Goal: Task Accomplishment & Management: Use online tool/utility

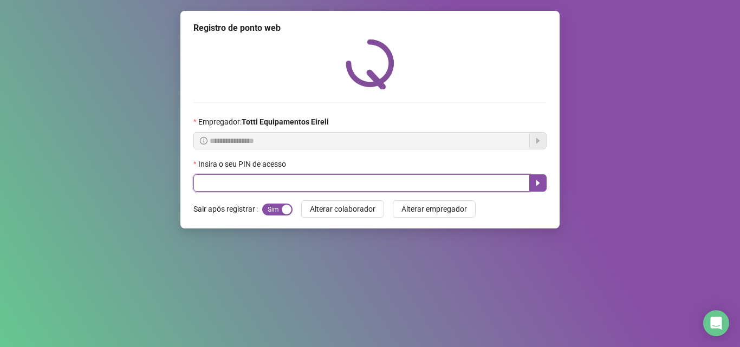
click at [217, 185] on input "text" at bounding box center [361, 183] width 337 height 17
type input "*****"
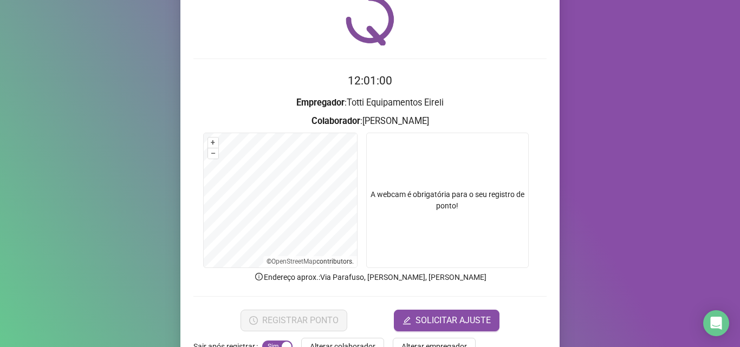
scroll to position [76, 0]
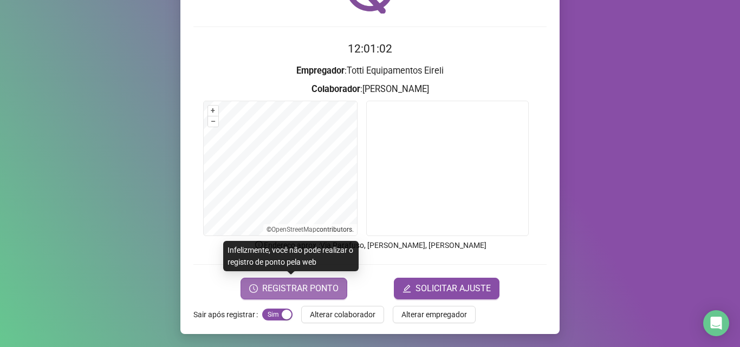
click at [282, 291] on span "REGISTRAR PONTO" at bounding box center [300, 288] width 76 height 13
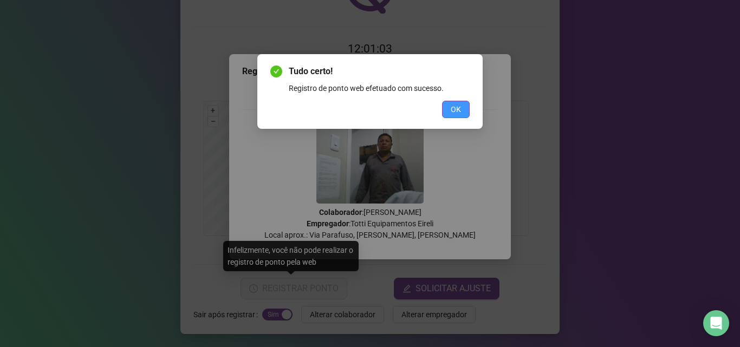
click at [456, 114] on span "OK" at bounding box center [456, 110] width 10 height 12
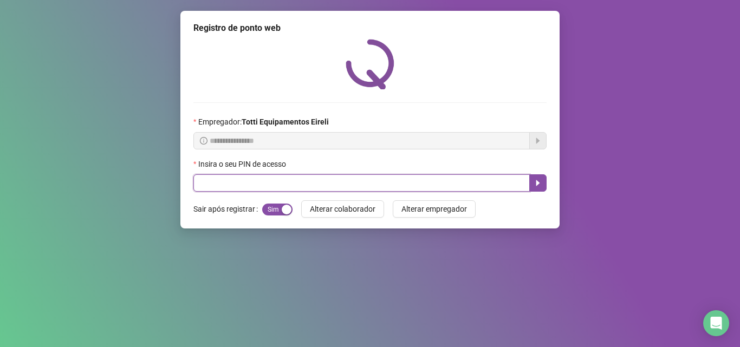
click at [218, 188] on input "text" at bounding box center [361, 183] width 337 height 17
type input "*****"
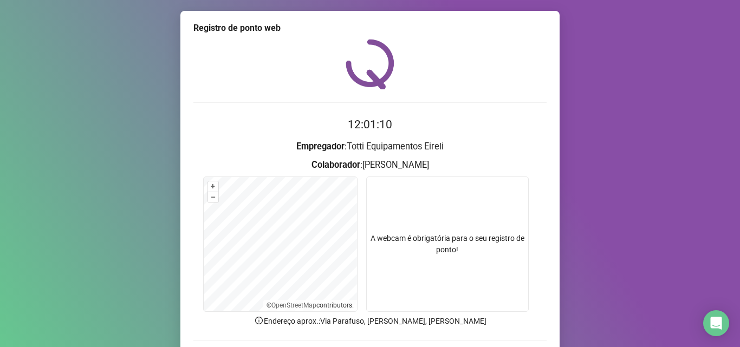
scroll to position [76, 0]
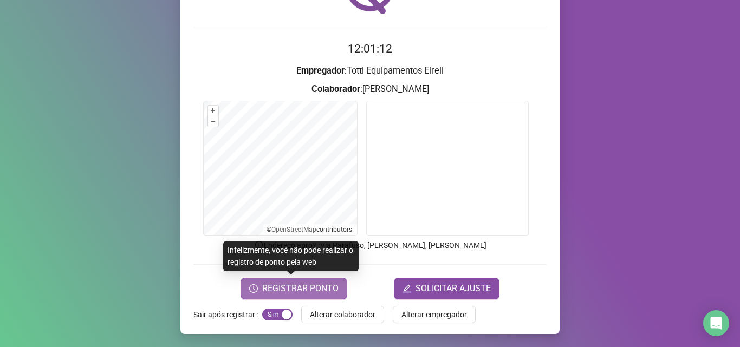
click at [293, 292] on span "REGISTRAR PONTO" at bounding box center [300, 288] width 76 height 13
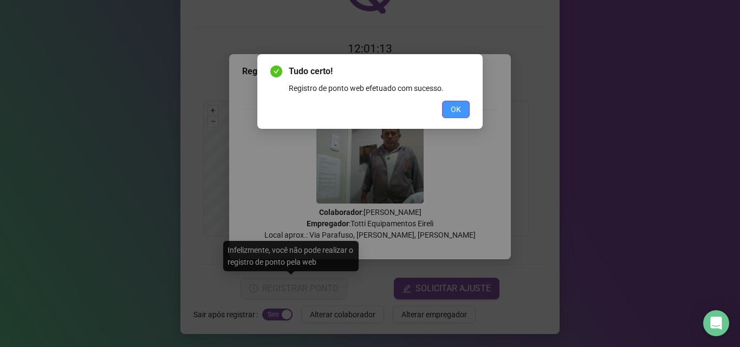
click at [462, 109] on button "OK" at bounding box center [456, 109] width 28 height 17
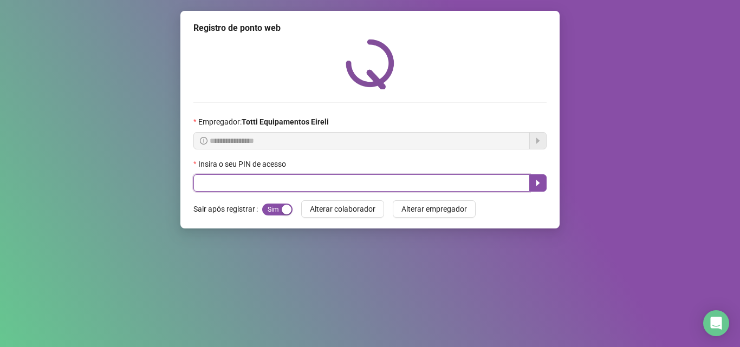
click at [220, 188] on input "text" at bounding box center [361, 183] width 337 height 17
type input "*****"
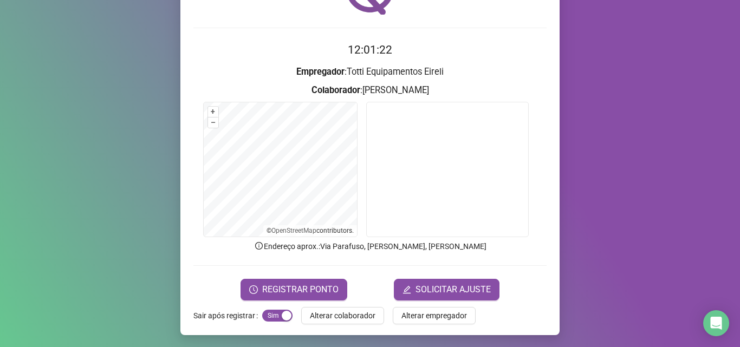
scroll to position [76, 0]
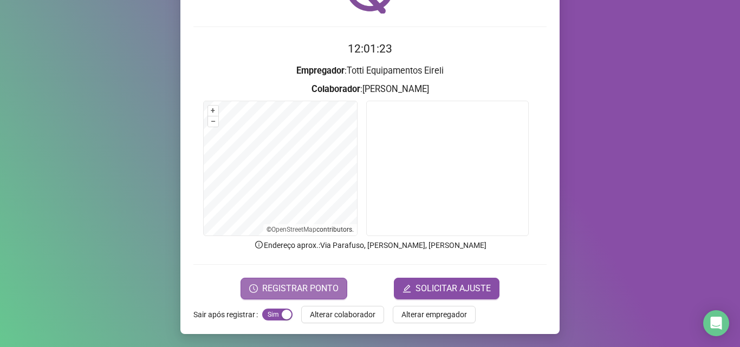
click at [281, 288] on span "REGISTRAR PONTO" at bounding box center [300, 288] width 76 height 13
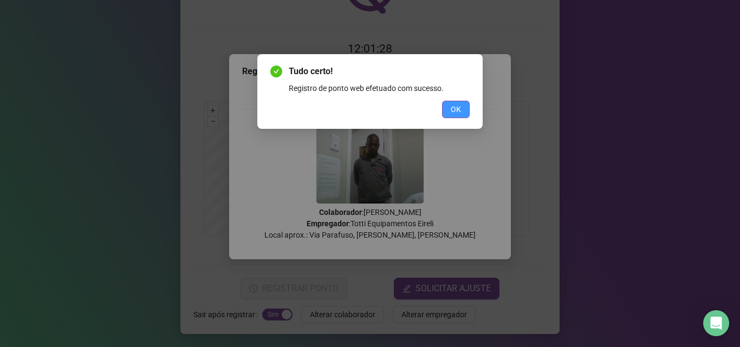
click at [457, 108] on span "OK" at bounding box center [456, 110] width 10 height 12
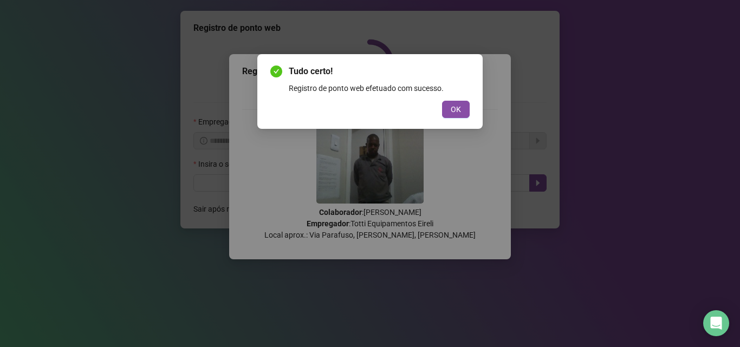
scroll to position [0, 0]
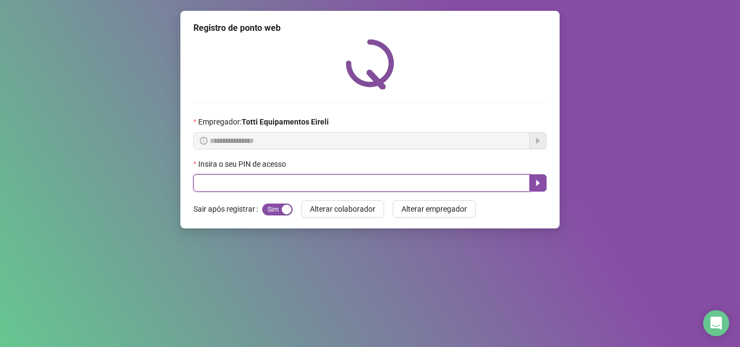
click at [240, 183] on input "text" at bounding box center [361, 183] width 337 height 17
type input "*****"
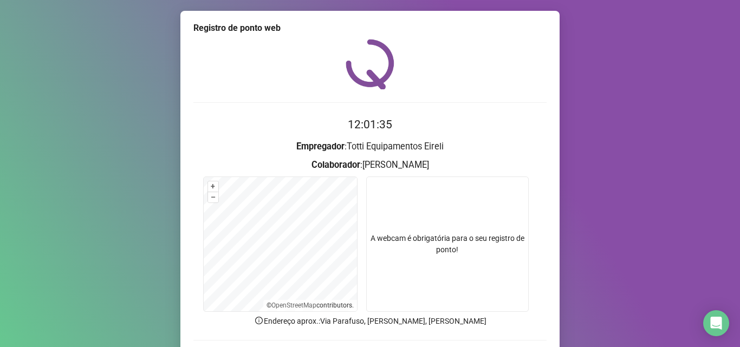
scroll to position [76, 0]
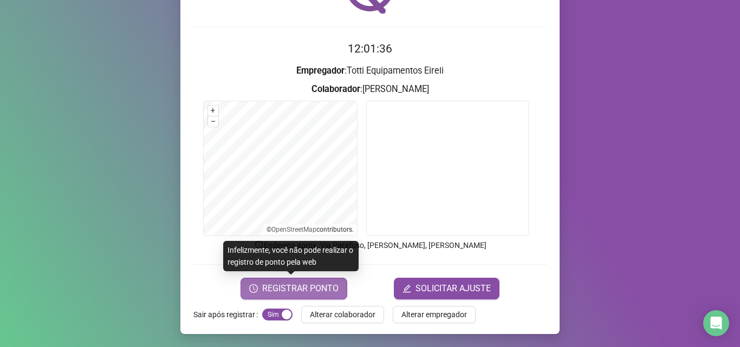
click at [295, 293] on span "REGISTRAR PONTO" at bounding box center [300, 288] width 76 height 13
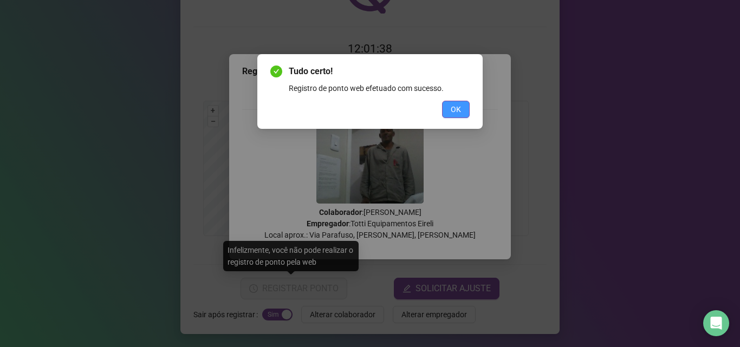
click at [462, 112] on button "OK" at bounding box center [456, 109] width 28 height 17
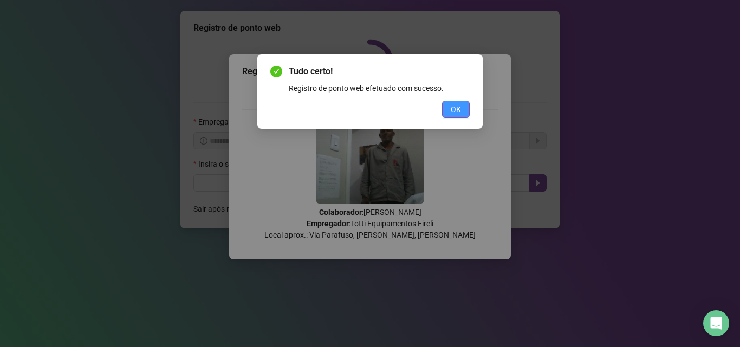
scroll to position [0, 0]
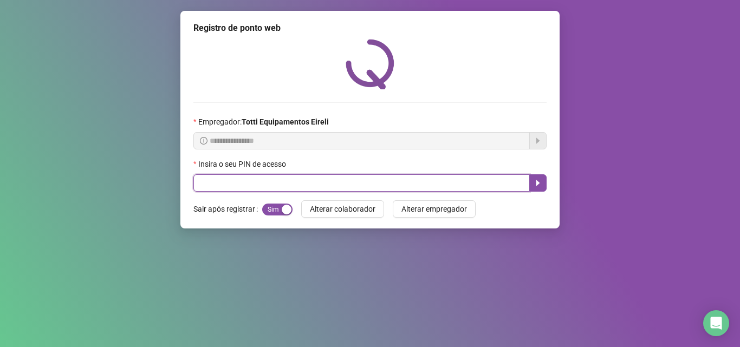
click at [275, 185] on input "text" at bounding box center [361, 183] width 337 height 17
type input "*****"
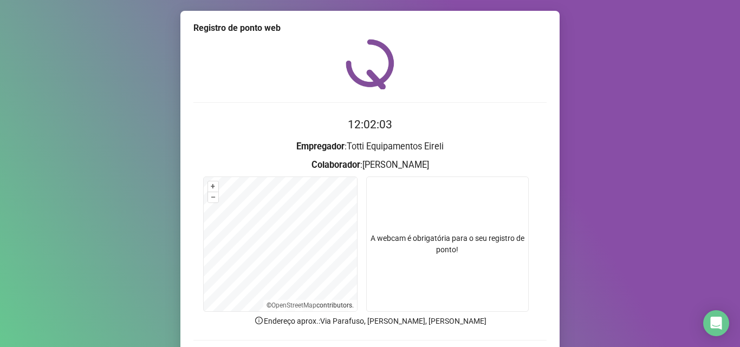
scroll to position [76, 0]
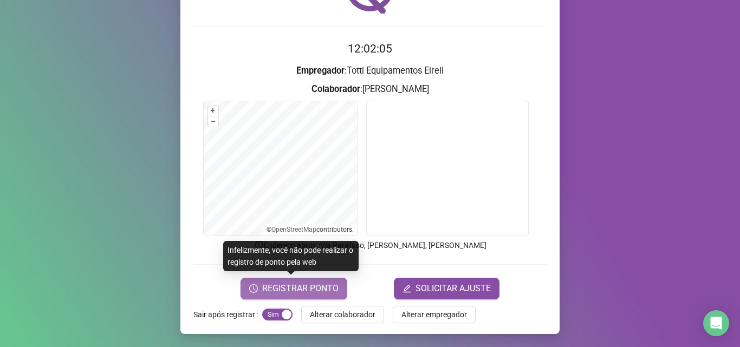
click at [284, 288] on span "REGISTRAR PONTO" at bounding box center [300, 288] width 76 height 13
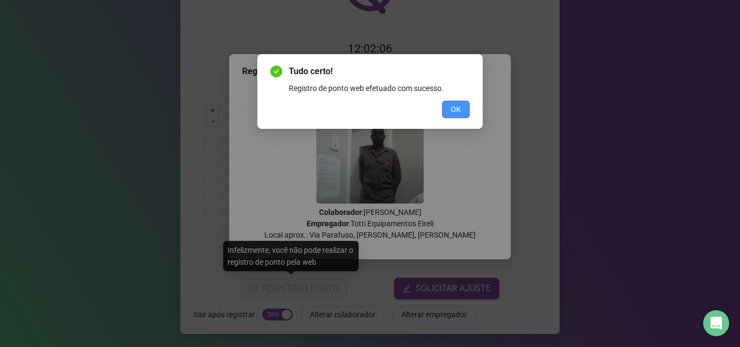
click at [444, 113] on button "OK" at bounding box center [456, 109] width 28 height 17
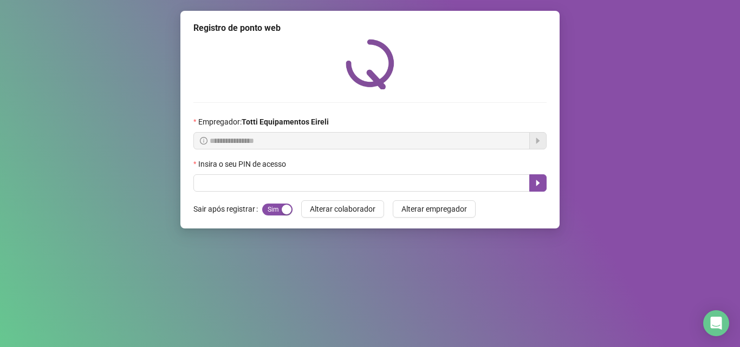
click at [453, 116] on div "Tudo certo! Registro de ponto web efetuado com sucesso. OK" at bounding box center [370, 173] width 740 height 347
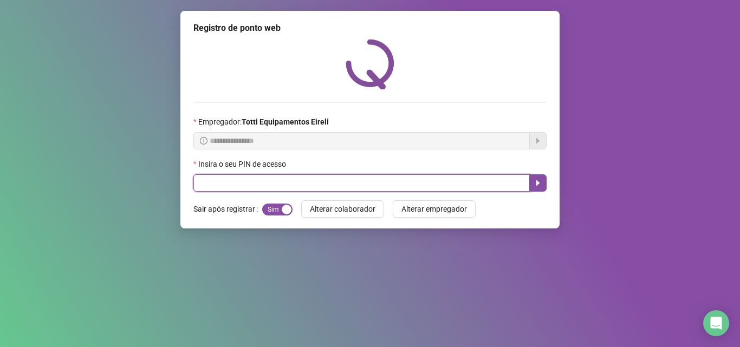
click at [238, 185] on input "text" at bounding box center [361, 183] width 337 height 17
type input "*****"
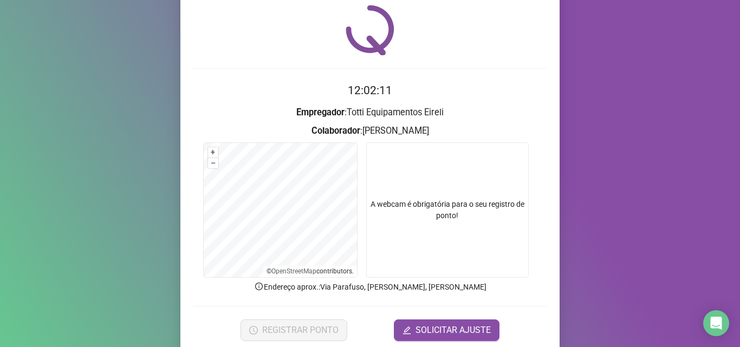
scroll to position [76, 0]
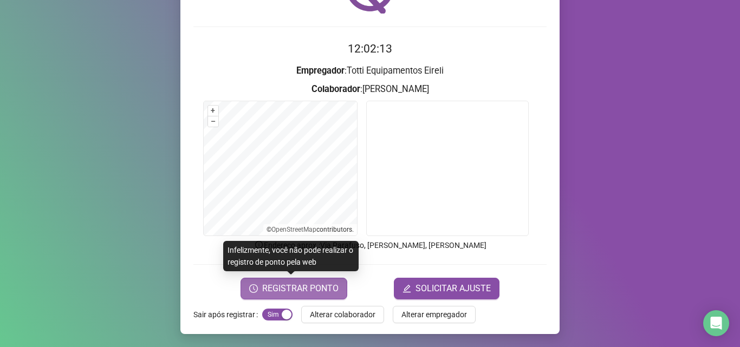
click at [308, 294] on span "REGISTRAR PONTO" at bounding box center [300, 288] width 76 height 13
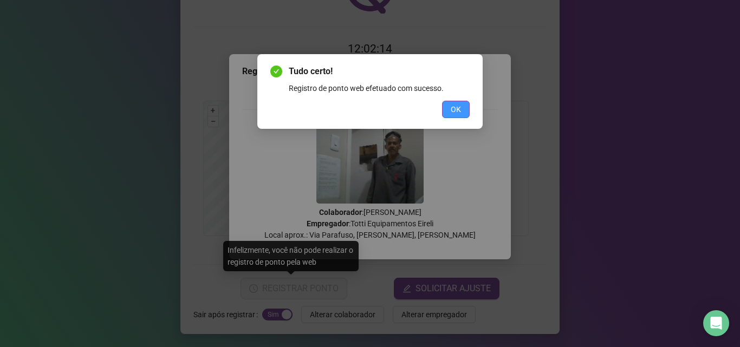
click at [467, 107] on button "OK" at bounding box center [456, 109] width 28 height 17
